Goal: Information Seeking & Learning: Learn about a topic

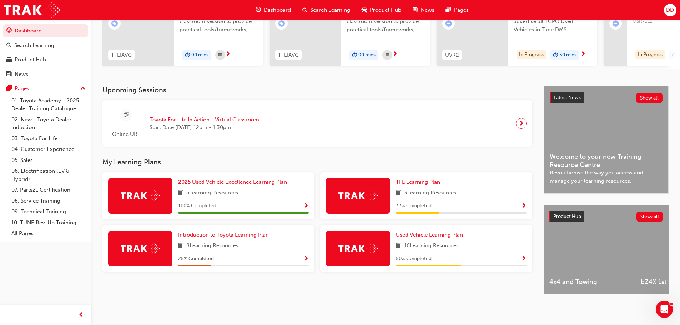
scroll to position [101, 0]
click at [435, 235] on span "Used Vehicle Learning Plan" at bounding box center [429, 235] width 67 height 6
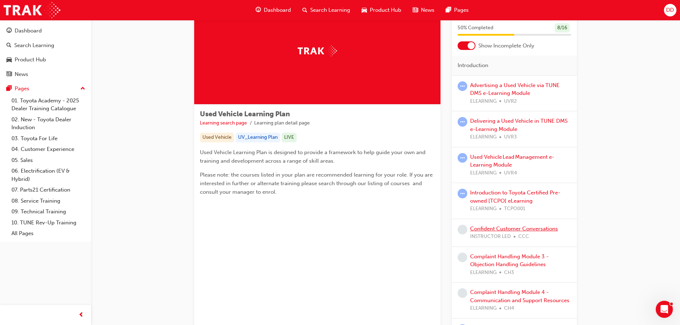
scroll to position [121, 0]
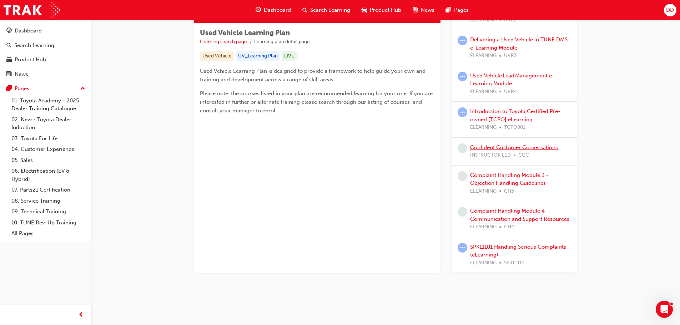
click at [483, 148] on link "Confident Customer Conversations" at bounding box center [514, 147] width 88 height 6
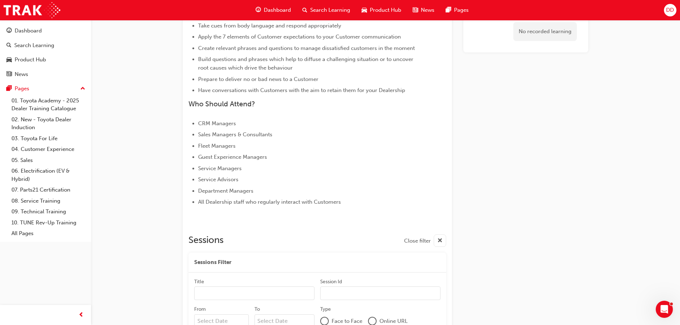
scroll to position [131, 0]
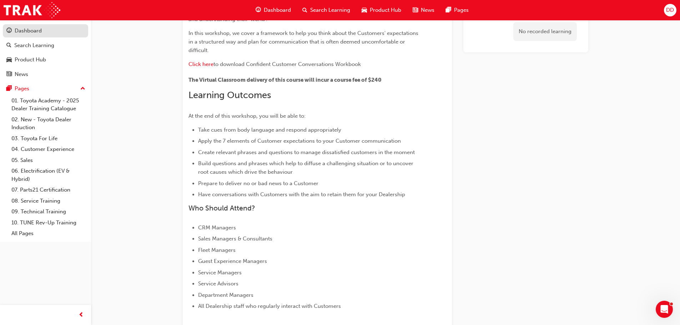
click at [29, 32] on div "Dashboard" at bounding box center [28, 31] width 27 height 8
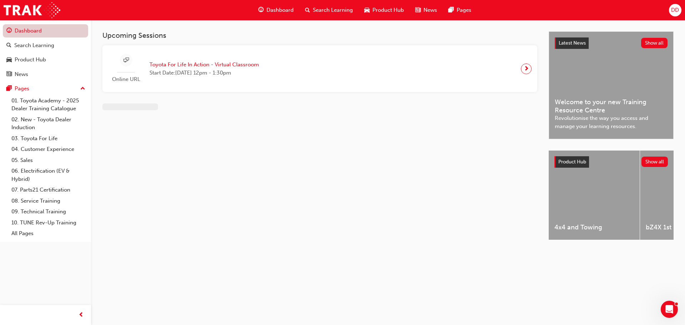
click at [29, 32] on link "Dashboard" at bounding box center [45, 30] width 85 height 13
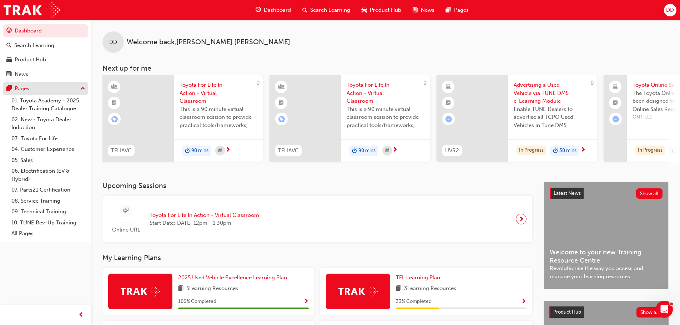
click at [27, 87] on div "Pages" at bounding box center [22, 89] width 15 height 8
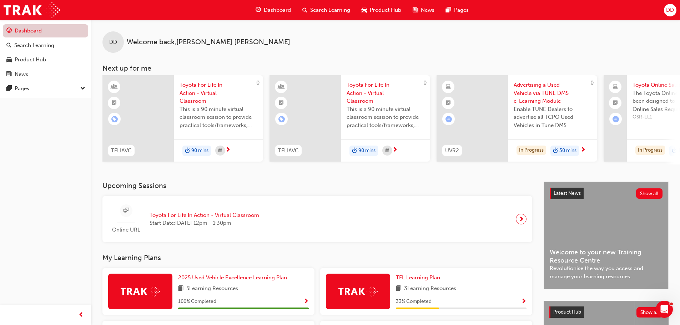
click at [29, 27] on link "Dashboard" at bounding box center [45, 30] width 85 height 13
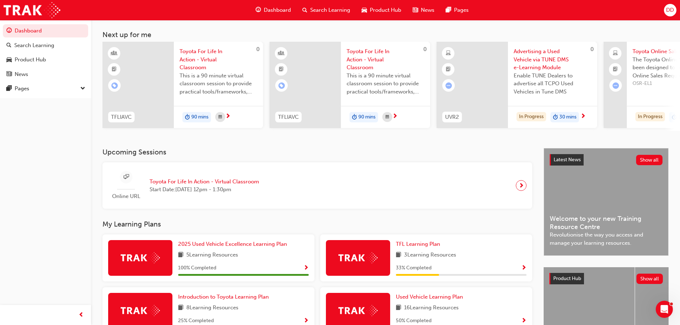
scroll to position [101, 0]
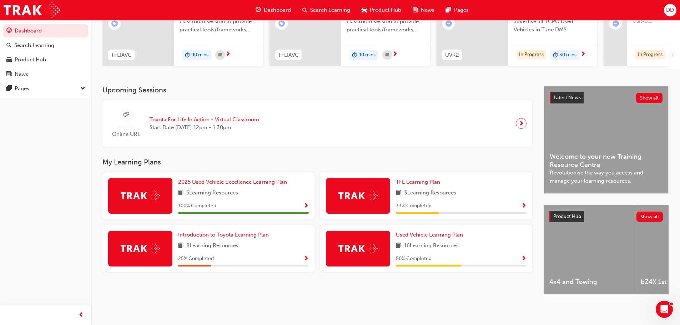
click at [524, 203] on span "Show Progress" at bounding box center [523, 206] width 5 height 6
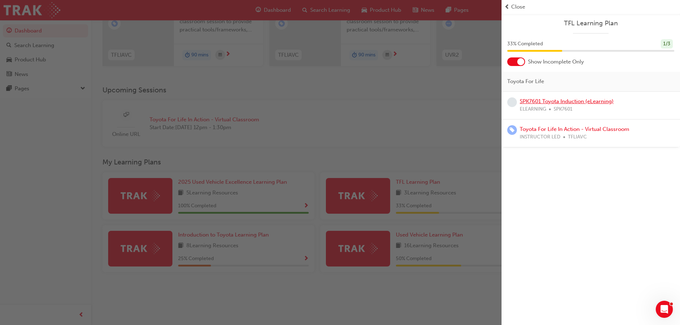
click at [547, 104] on link "SPK7601 Toyota Induction (eLearning)" at bounding box center [567, 101] width 94 height 6
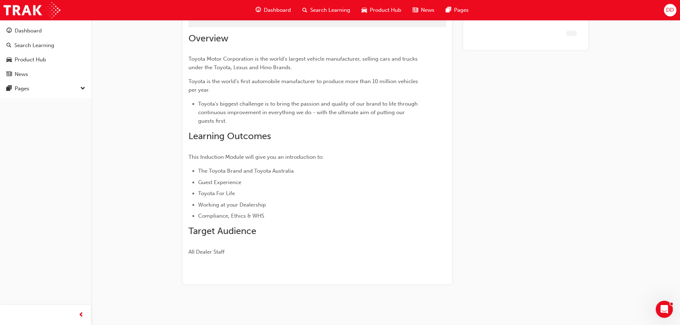
scroll to position [68, 0]
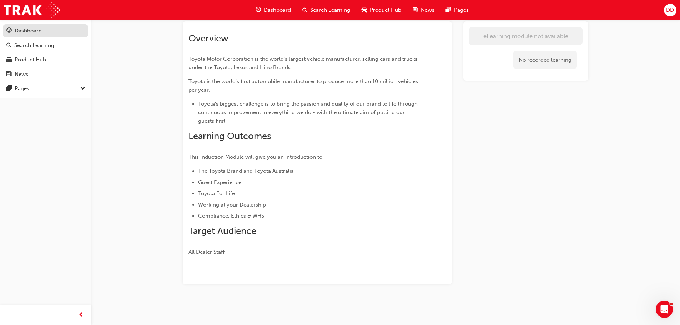
click at [32, 29] on div "Dashboard" at bounding box center [28, 31] width 27 height 8
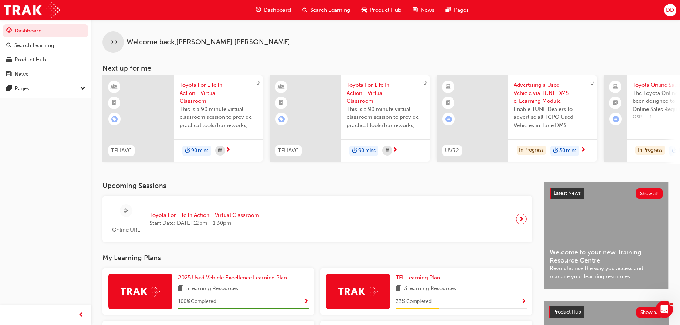
scroll to position [101, 0]
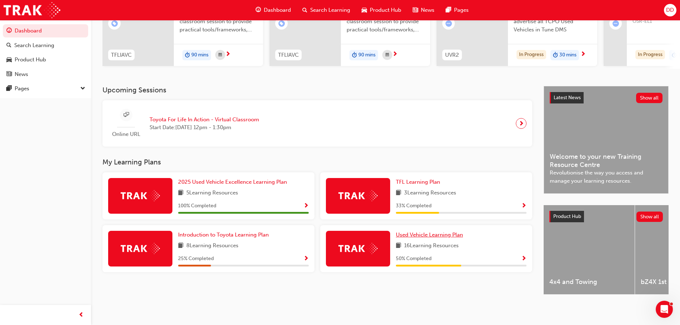
click at [419, 232] on span "Used Vehicle Learning Plan" at bounding box center [429, 235] width 67 height 6
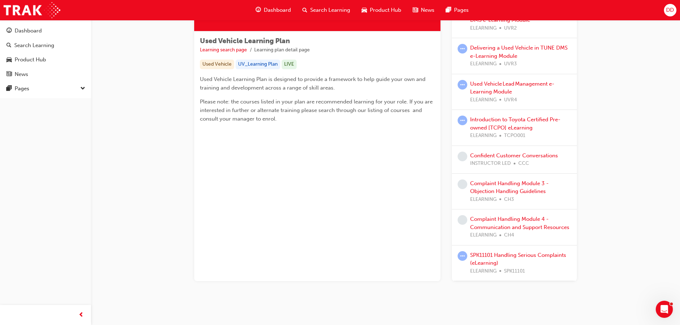
scroll to position [121, 0]
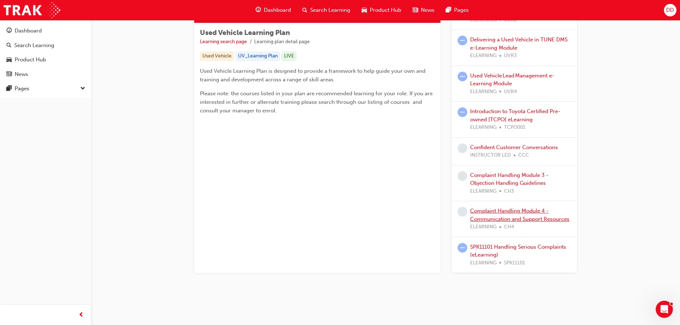
click at [521, 211] on link "Complaint Handling Module 4 - Communication and Support Resources" at bounding box center [519, 215] width 99 height 15
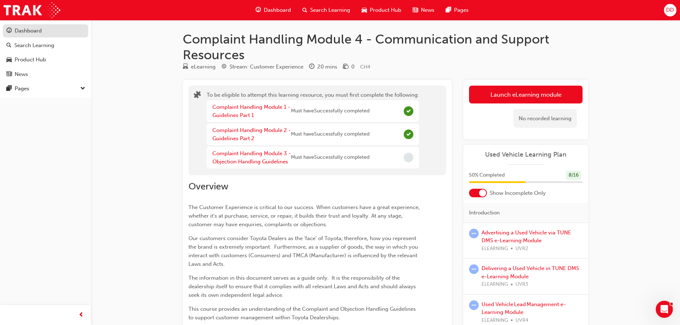
click at [21, 31] on div "Dashboard" at bounding box center [28, 31] width 27 height 8
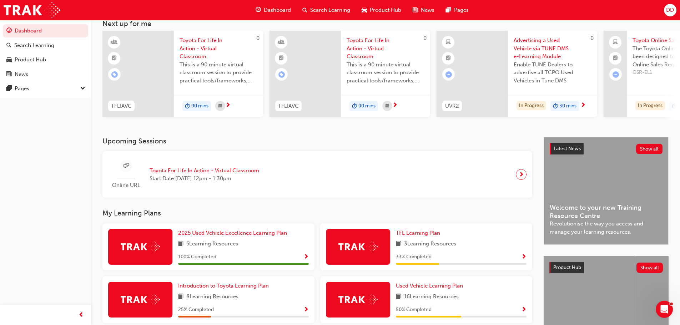
scroll to position [101, 0]
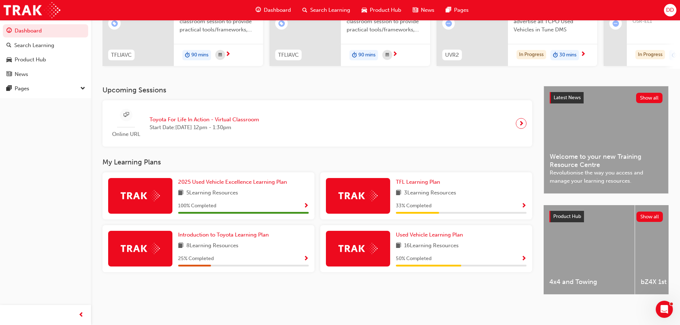
click at [521, 121] on span "next-icon" at bounding box center [521, 124] width 5 height 10
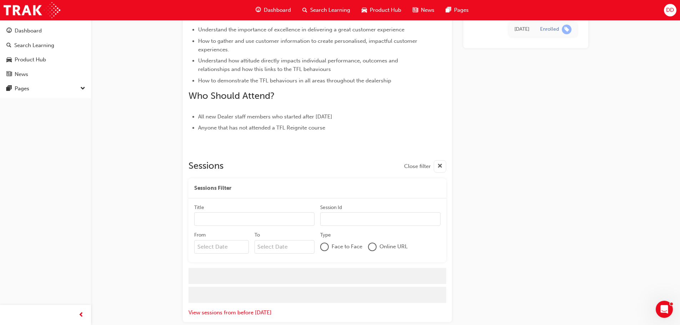
scroll to position [3598, 0]
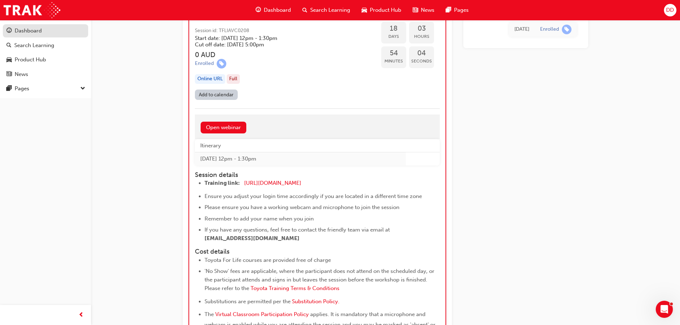
click at [36, 32] on div "Dashboard" at bounding box center [28, 31] width 27 height 8
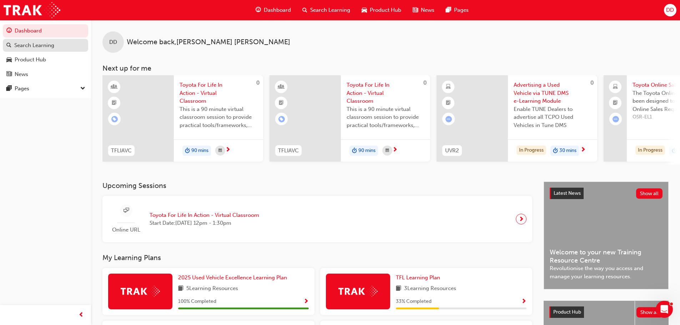
click at [42, 44] on div "Search Learning" at bounding box center [34, 45] width 40 height 8
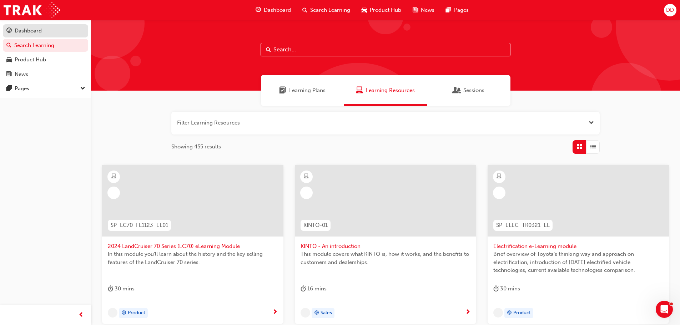
click at [39, 32] on div "Dashboard" at bounding box center [28, 31] width 27 height 8
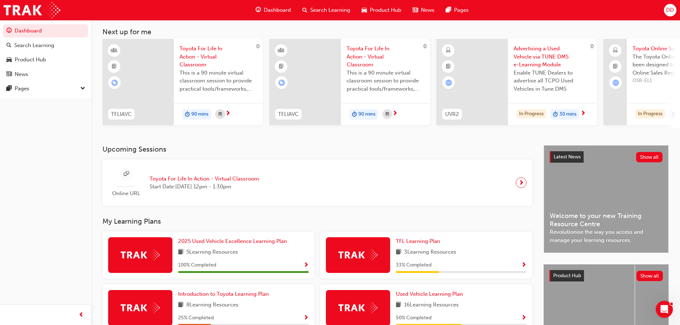
scroll to position [101, 0]
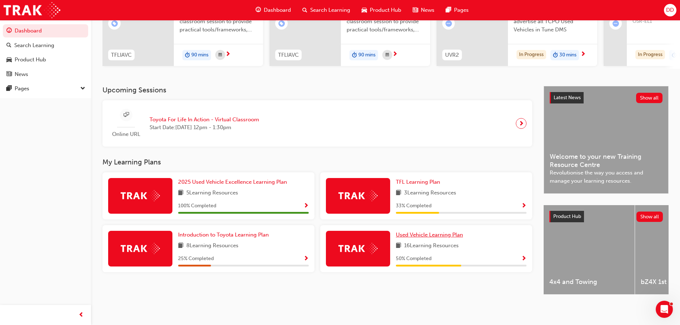
click at [454, 232] on span "Used Vehicle Learning Plan" at bounding box center [429, 235] width 67 height 6
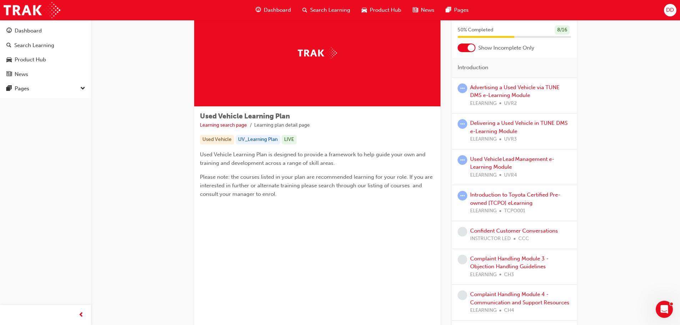
scroll to position [107, 0]
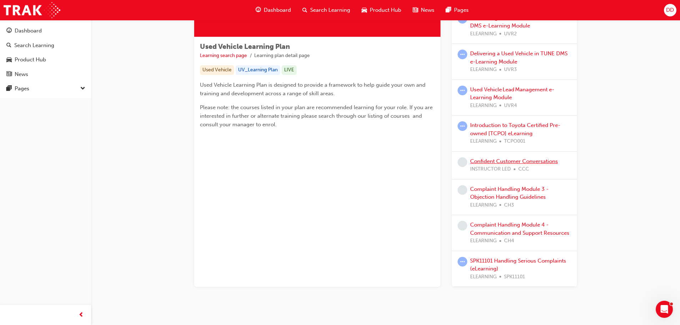
click at [497, 162] on link "Confident Customer Conversations" at bounding box center [514, 161] width 88 height 6
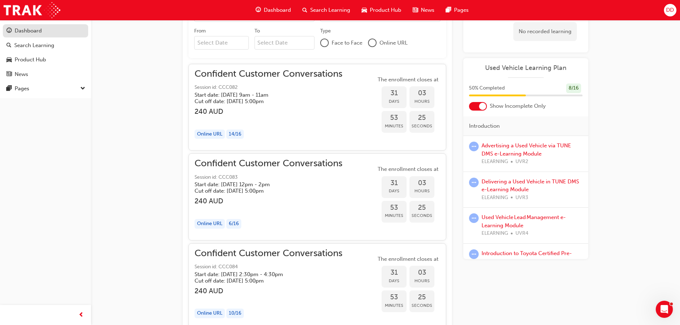
scroll to position [435, 0]
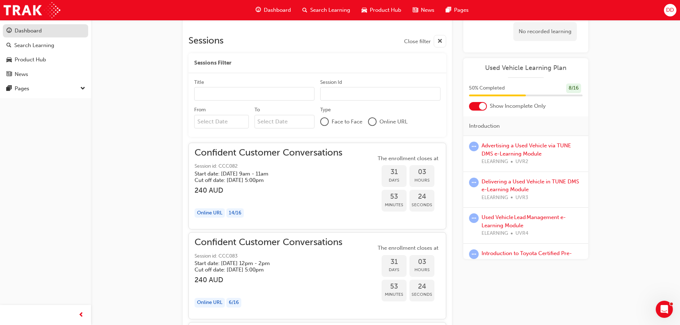
click at [40, 34] on div "Dashboard" at bounding box center [28, 31] width 27 height 8
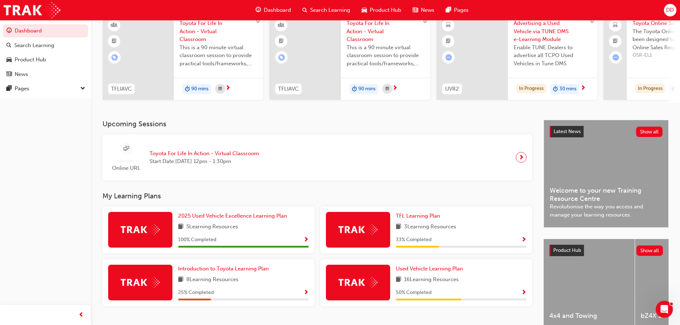
scroll to position [101, 0]
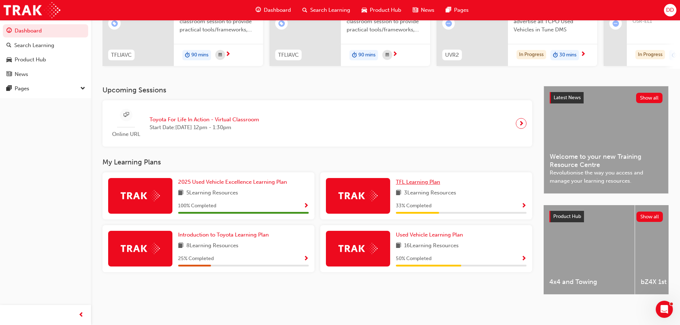
click at [430, 181] on span "TFL Learning Plan" at bounding box center [418, 182] width 44 height 6
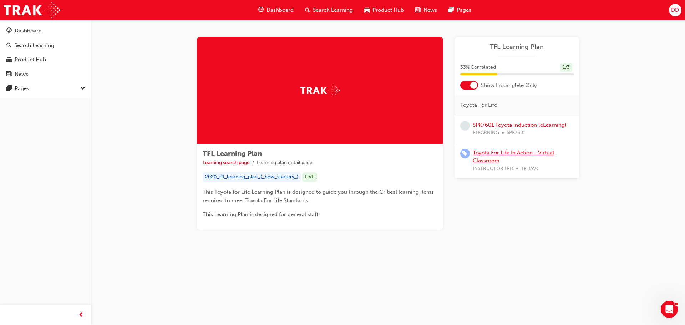
click at [521, 151] on link "Toyota For Life In Action - Virtual Classroom" at bounding box center [513, 157] width 81 height 15
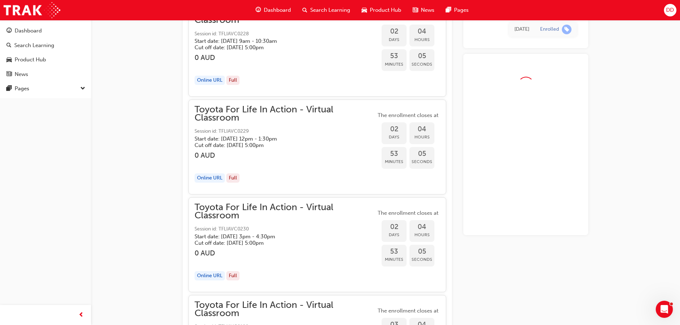
scroll to position [566, 0]
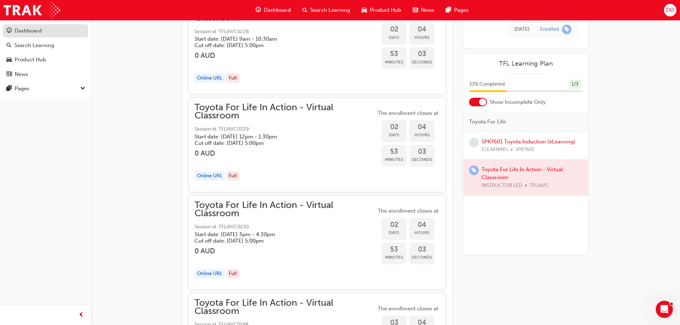
click at [32, 30] on div "Dashboard" at bounding box center [28, 31] width 27 height 8
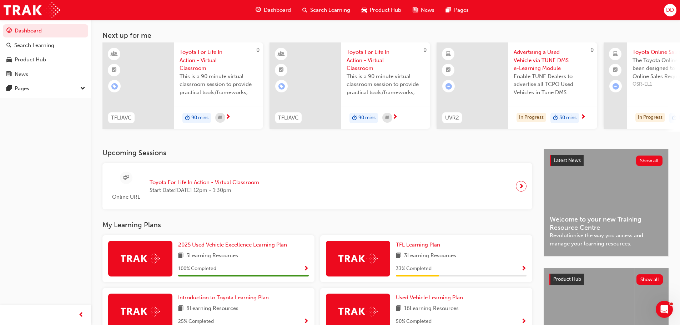
scroll to position [101, 0]
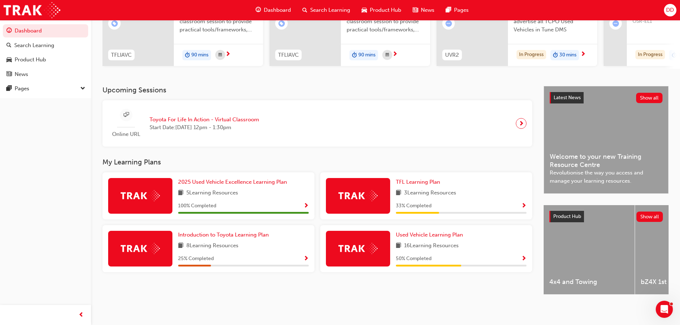
click at [303, 256] on span "Show Progress" at bounding box center [305, 259] width 5 height 6
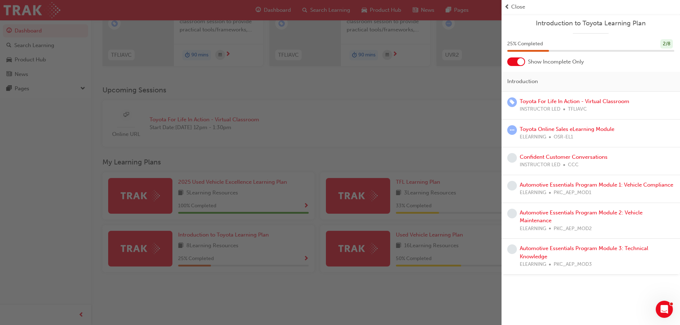
click at [407, 136] on div "button" at bounding box center [251, 162] width 502 height 325
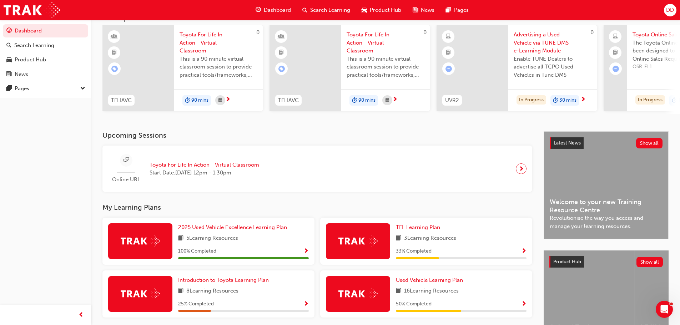
scroll to position [0, 0]
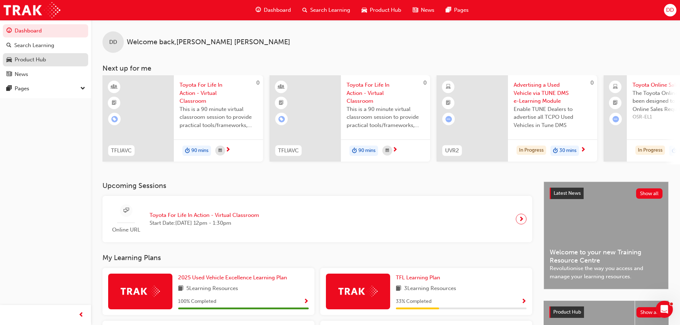
click at [32, 61] on div "Product Hub" at bounding box center [30, 60] width 31 height 8
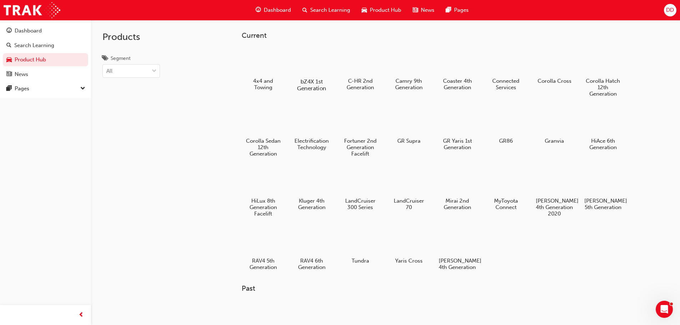
click at [306, 64] on div at bounding box center [312, 61] width 40 height 28
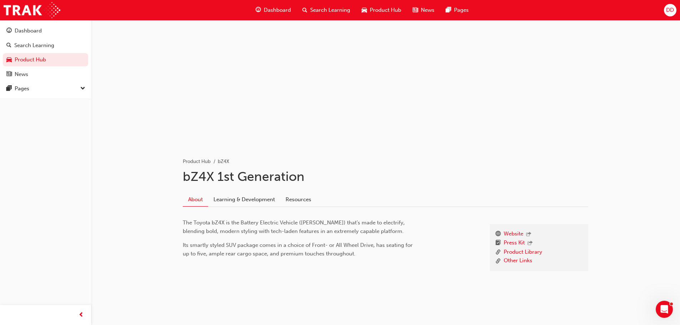
scroll to position [26, 0]
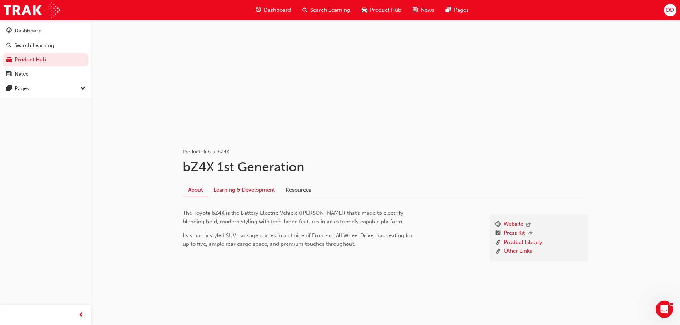
click at [247, 189] on link "Learning & Development" at bounding box center [244, 190] width 72 height 14
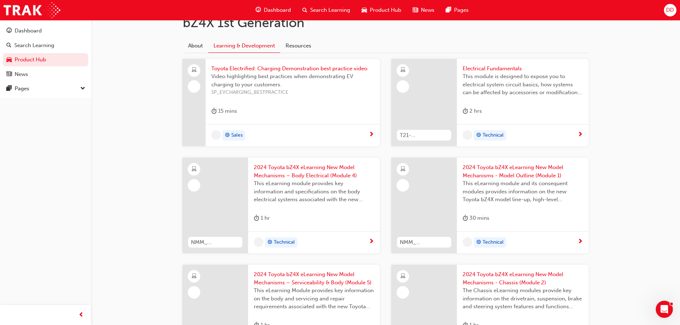
scroll to position [179, 0]
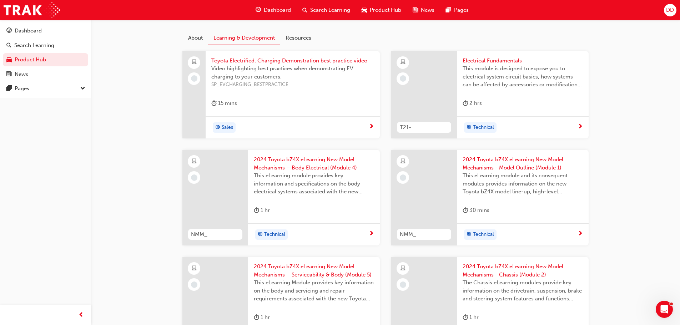
click at [321, 61] on span "Toyota Electrified: Charging Demonstration best practice video" at bounding box center [292, 61] width 163 height 8
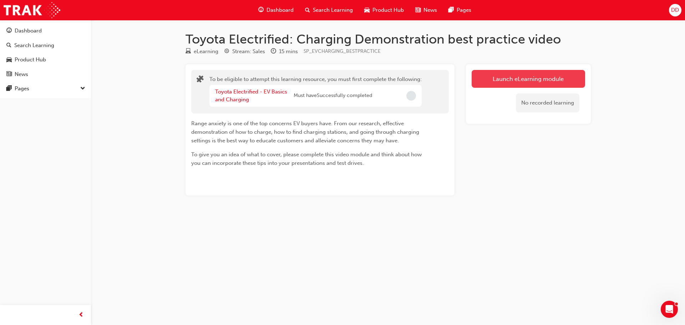
click at [489, 76] on button "Launch eLearning module" at bounding box center [529, 79] width 114 height 18
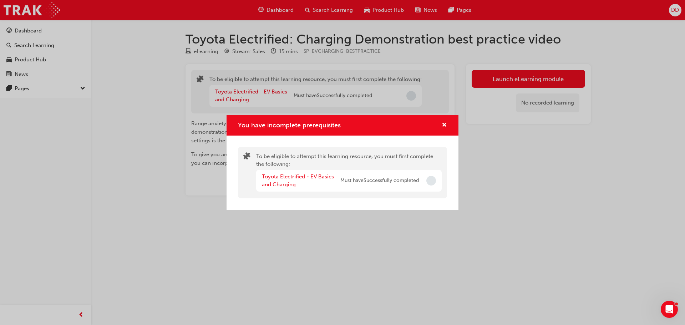
click at [431, 179] on span "Incomplete" at bounding box center [432, 181] width 10 height 10
click at [542, 81] on div "You have incomplete prerequisites To be eligible to attempt this learning resou…" at bounding box center [342, 162] width 685 height 325
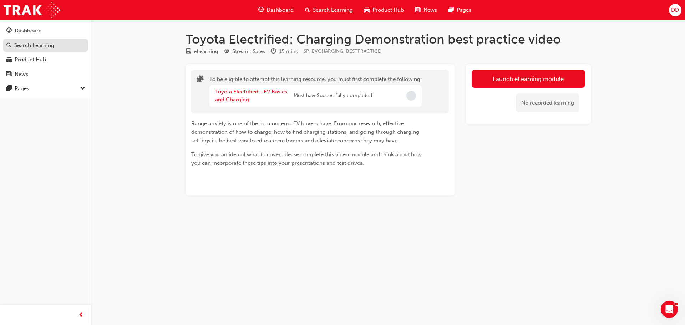
click at [36, 47] on div "Search Learning" at bounding box center [34, 45] width 40 height 8
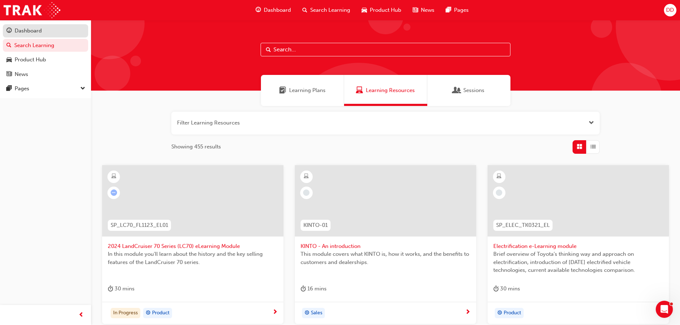
click at [39, 31] on div "Dashboard" at bounding box center [28, 31] width 27 height 8
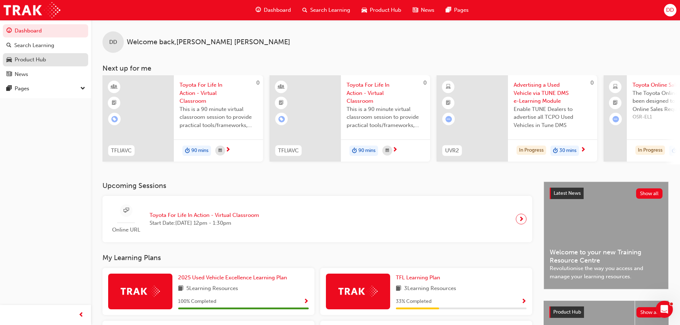
click at [35, 56] on div "Product Hub" at bounding box center [30, 60] width 31 height 8
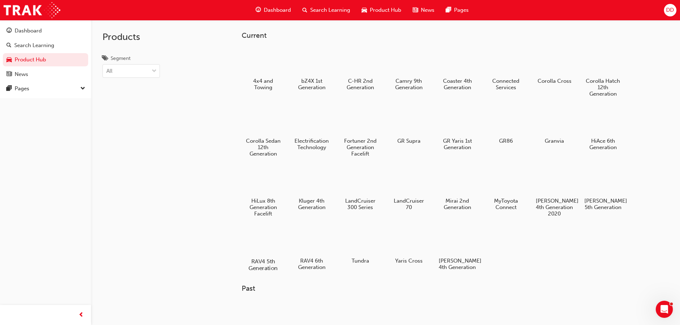
click at [268, 245] on div at bounding box center [263, 241] width 40 height 29
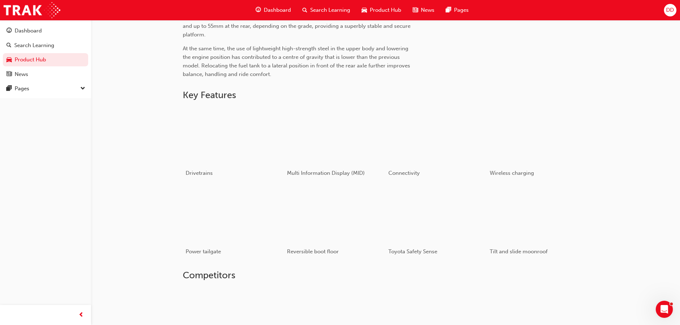
scroll to position [335, 0]
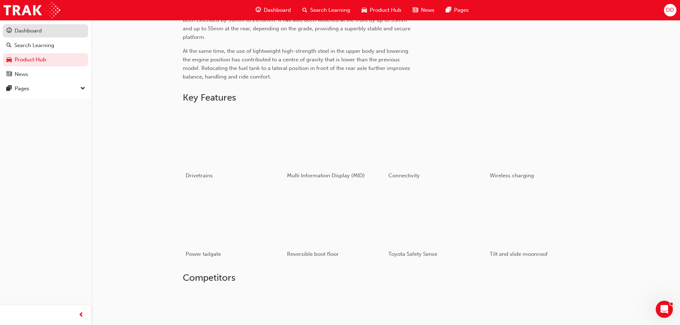
click at [27, 29] on div "Dashboard" at bounding box center [28, 31] width 27 height 8
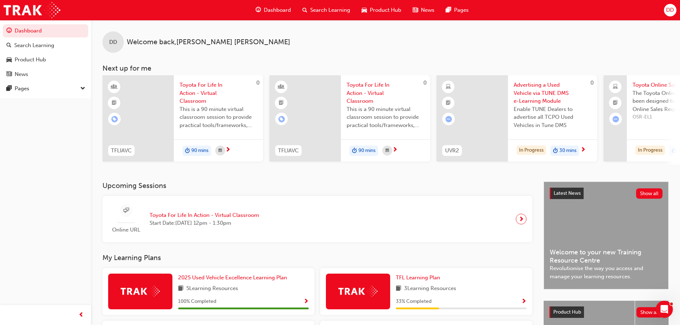
click at [331, 9] on span "Search Learning" at bounding box center [330, 10] width 40 height 8
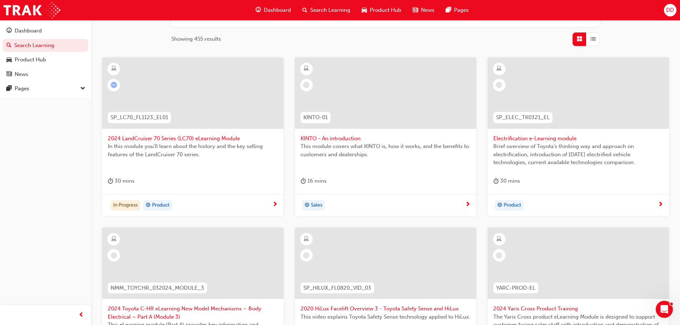
scroll to position [107, 0]
click at [275, 204] on span "next-icon" at bounding box center [274, 205] width 5 height 6
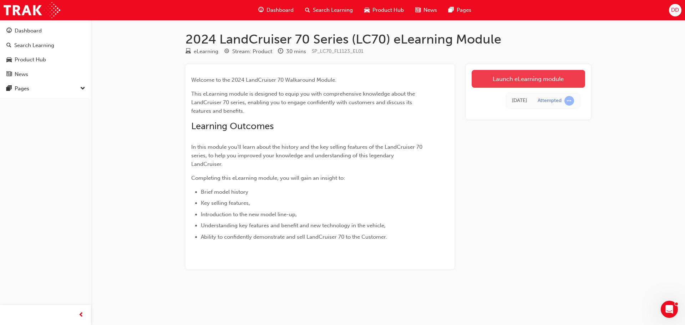
click at [479, 82] on link "Launch eLearning module" at bounding box center [529, 79] width 114 height 18
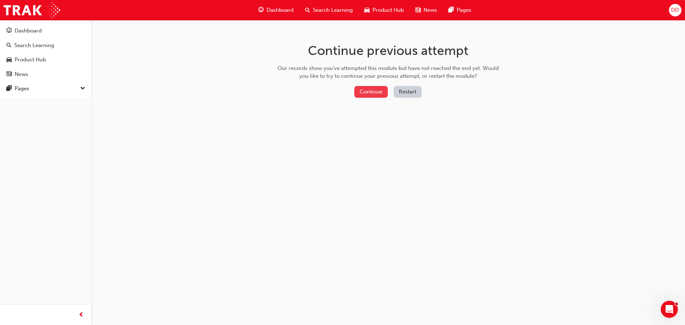
click at [363, 94] on button "Continue" at bounding box center [372, 92] width 34 height 12
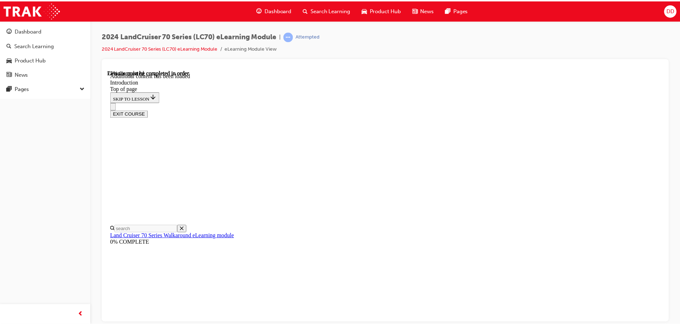
scroll to position [254, 0]
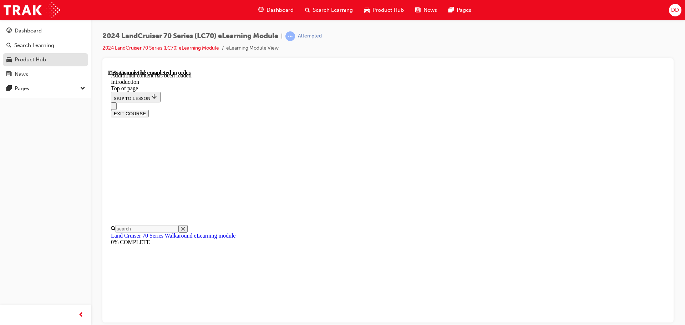
click at [30, 59] on div "Product Hub" at bounding box center [30, 60] width 31 height 8
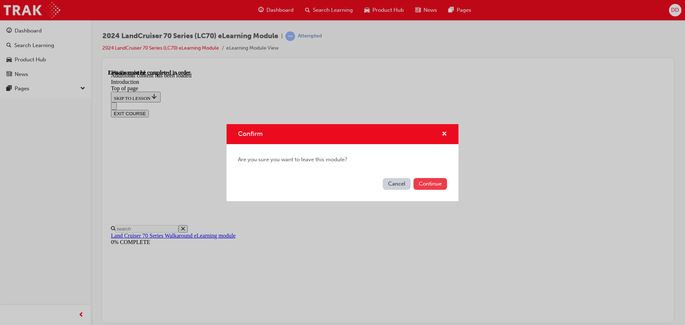
click at [417, 184] on button "Continue" at bounding box center [431, 184] width 34 height 12
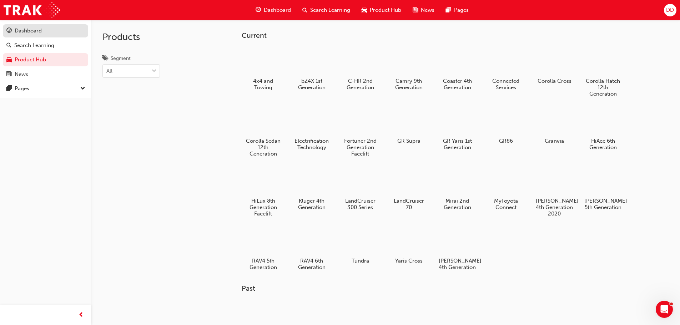
click at [36, 31] on div "Dashboard" at bounding box center [28, 31] width 27 height 8
